Goal: Use online tool/utility: Utilize a website feature to perform a specific function

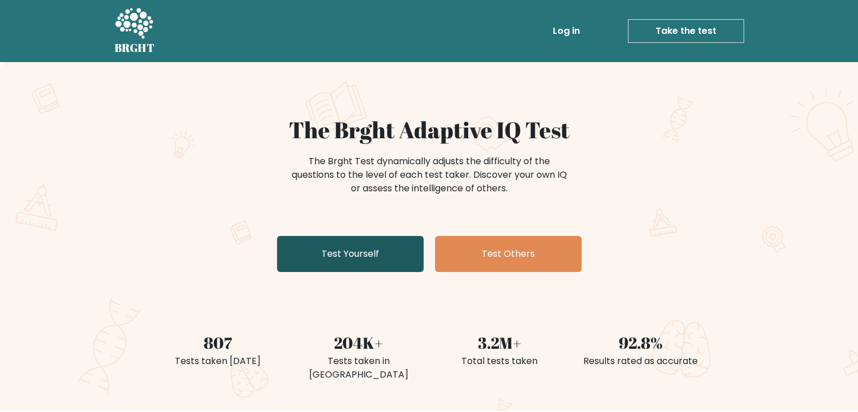
click at [369, 256] on link "Test Yourself" at bounding box center [350, 254] width 147 height 36
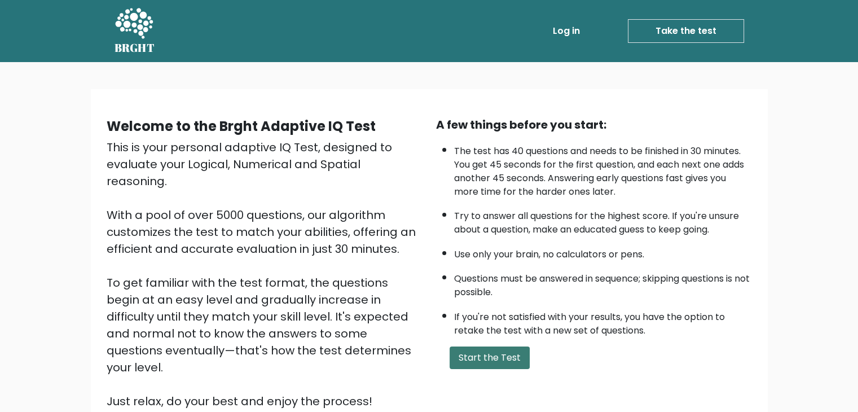
click at [478, 353] on button "Start the Test" at bounding box center [490, 357] width 80 height 23
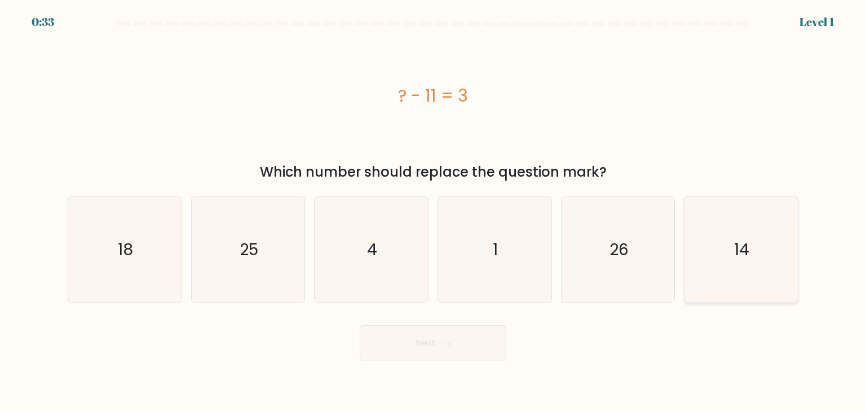
click at [739, 259] on text "14" at bounding box center [742, 249] width 15 height 23
click at [434, 212] on input "f. 14" at bounding box center [433, 209] width 1 height 6
radio input "true"
click at [451, 346] on icon at bounding box center [443, 344] width 15 height 6
